Goal: Navigation & Orientation: Find specific page/section

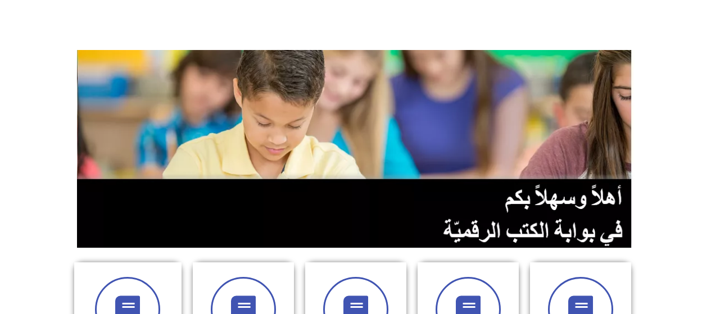
scroll to position [169, 0]
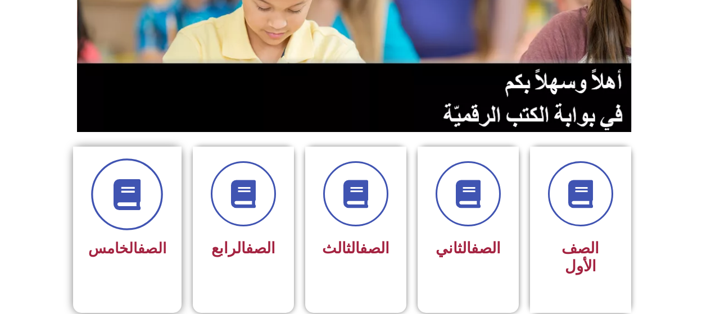
click at [126, 199] on icon at bounding box center [127, 194] width 31 height 31
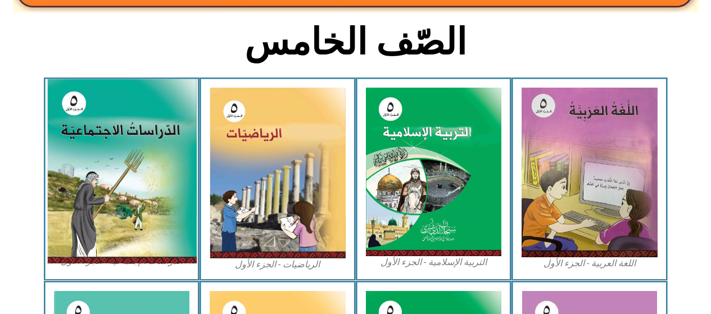
scroll to position [281, 0]
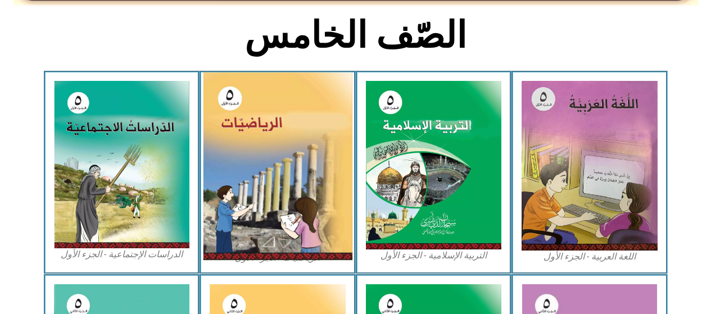
click at [292, 185] on img at bounding box center [278, 167] width 150 height 188
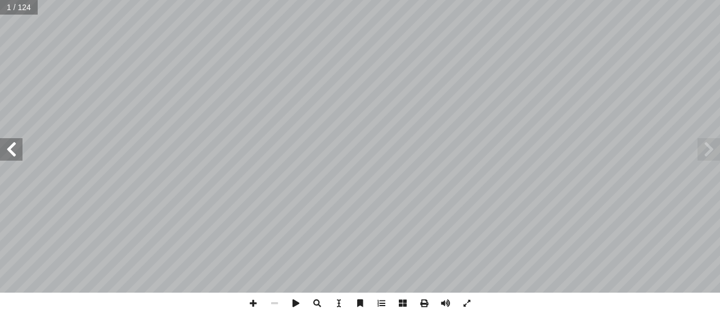
click at [15, 152] on span at bounding box center [11, 149] width 22 height 22
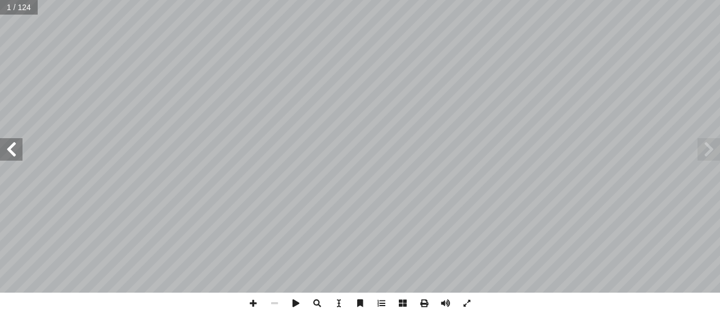
click at [15, 152] on span at bounding box center [11, 149] width 22 height 22
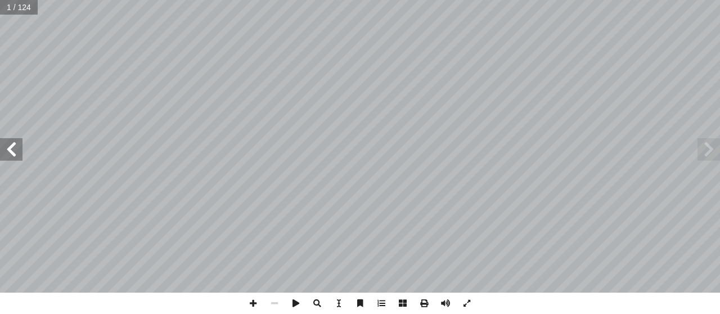
click at [15, 152] on span at bounding box center [11, 149] width 22 height 22
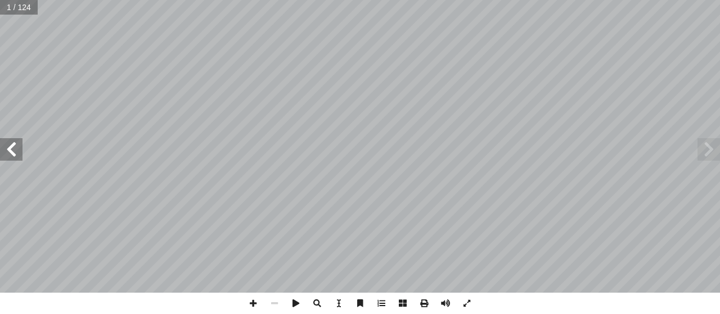
click at [15, 152] on span at bounding box center [11, 149] width 22 height 22
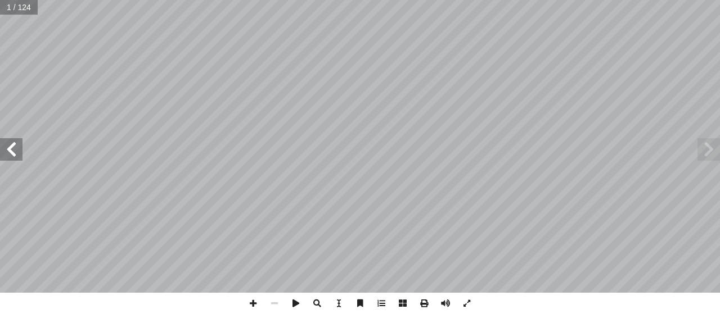
click at [15, 152] on span at bounding box center [11, 149] width 22 height 22
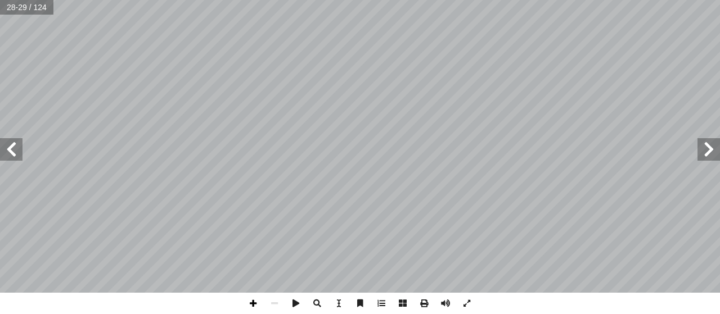
click at [252, 304] on span at bounding box center [252, 303] width 21 height 21
click at [18, 152] on span at bounding box center [11, 149] width 22 height 22
click at [706, 149] on span at bounding box center [708, 149] width 22 height 22
click at [254, 304] on span at bounding box center [252, 303] width 21 height 21
click at [477, 102] on html "الصفحة الرئيسية الصف الأول الصف الثاني الصف الثالث الصف الرابع الصف الخامس الصف…" at bounding box center [360, 51] width 720 height 102
